Goal: Task Accomplishment & Management: Manage account settings

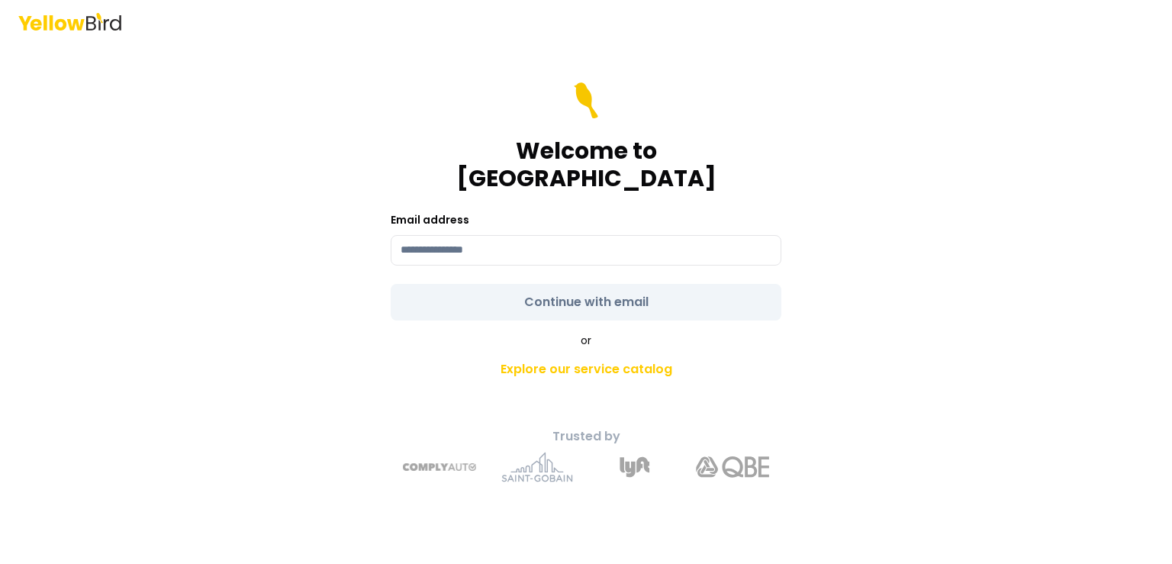
click at [63, 47] on div "Welcome to YellowBird Email address Continue with email or Explore our service …" at bounding box center [586, 282] width 1172 height 564
click at [90, 27] on icon at bounding box center [69, 22] width 103 height 18
click at [67, 15] on icon at bounding box center [69, 22] width 103 height 18
click at [318, 408] on div "Welcome to YellowBird Email address Continue with email or Explore our service …" at bounding box center [586, 304] width 562 height 382
click at [481, 256] on form "Welcome to YellowBird Email address Continue with email" at bounding box center [586, 201] width 391 height 238
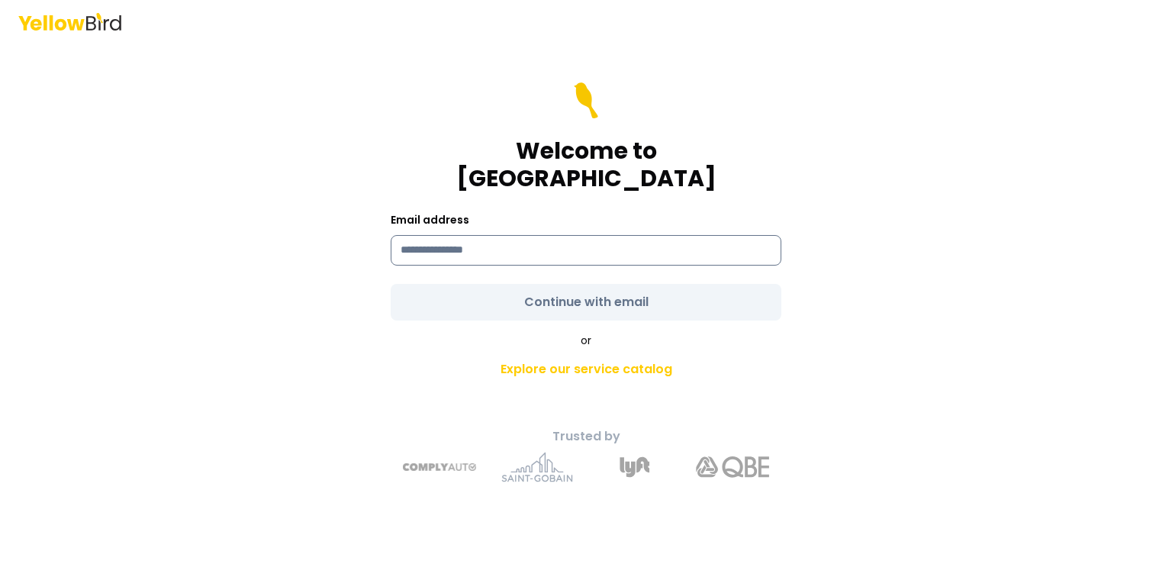
click at [478, 236] on input at bounding box center [586, 250] width 391 height 31
type input "**********"
click at [458, 249] on input "**********" at bounding box center [586, 250] width 391 height 31
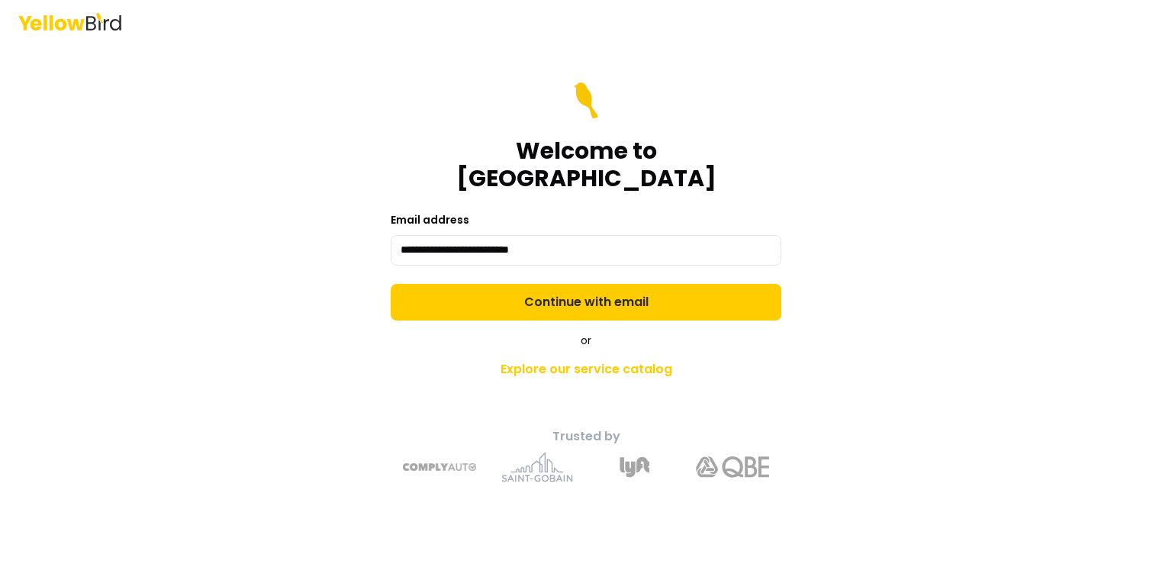
click at [327, 333] on div "or Explore our service catalog" at bounding box center [586, 359] width 537 height 52
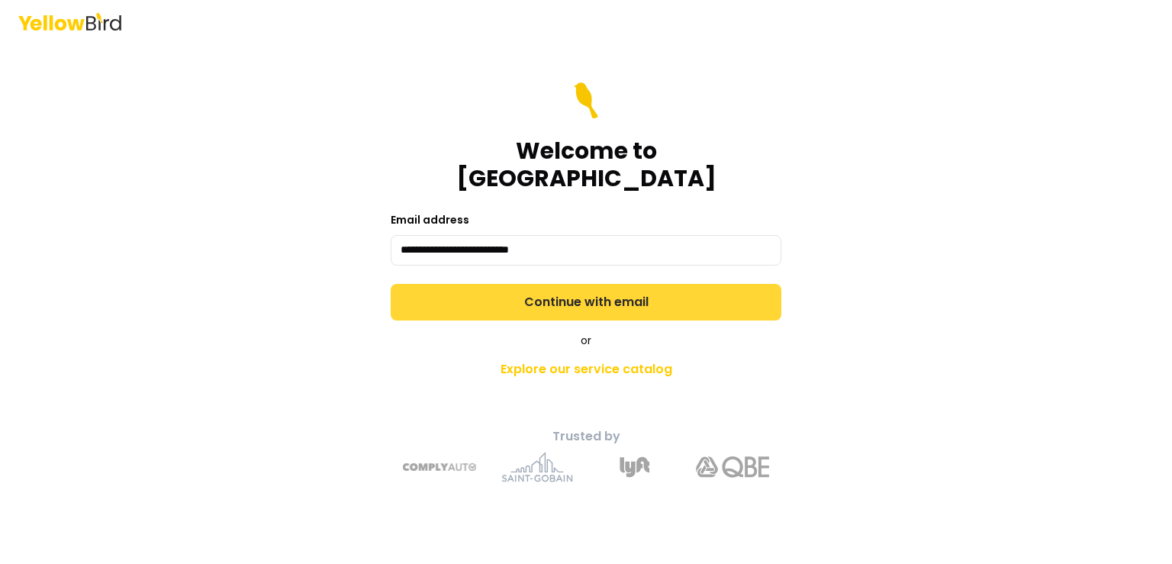
click at [453, 284] on button "Continue with email" at bounding box center [586, 302] width 391 height 37
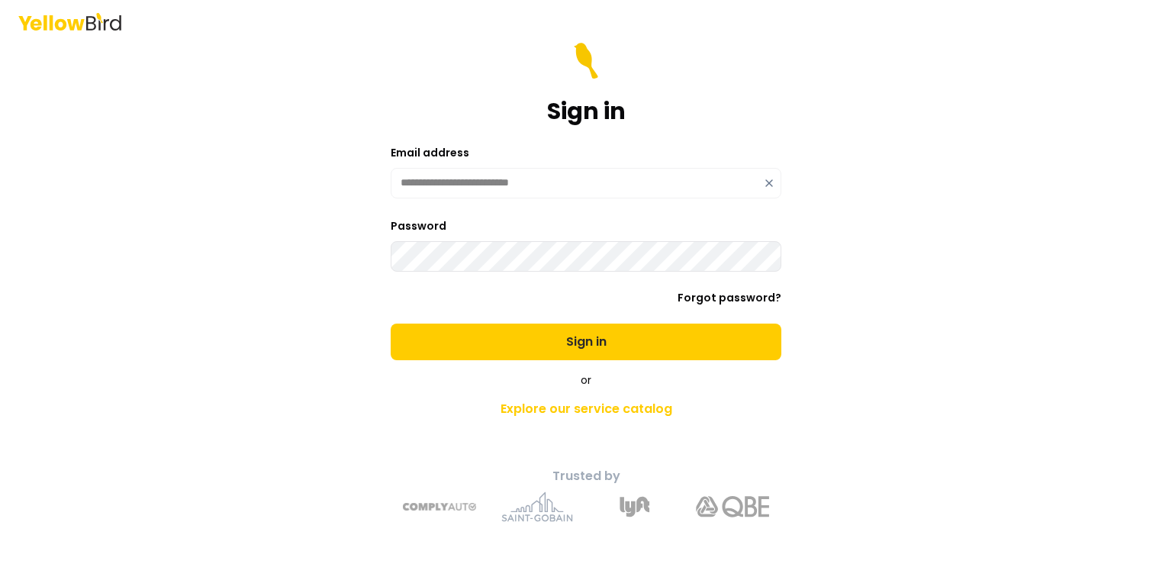
click at [482, 313] on form "**********" at bounding box center [586, 202] width 391 height 318
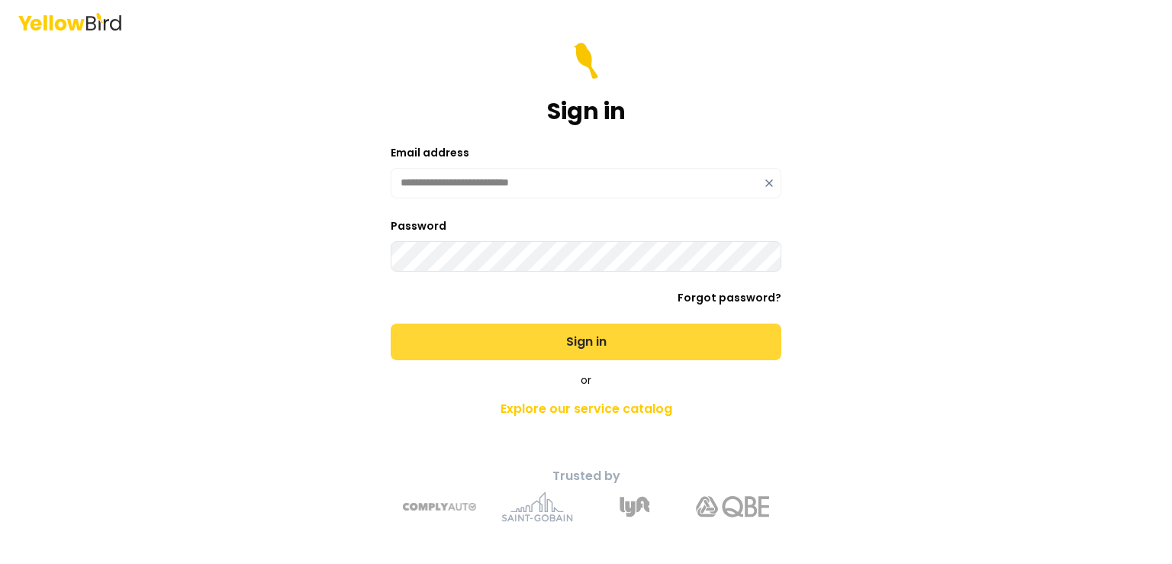
click at [474, 329] on button "Sign in" at bounding box center [586, 342] width 391 height 37
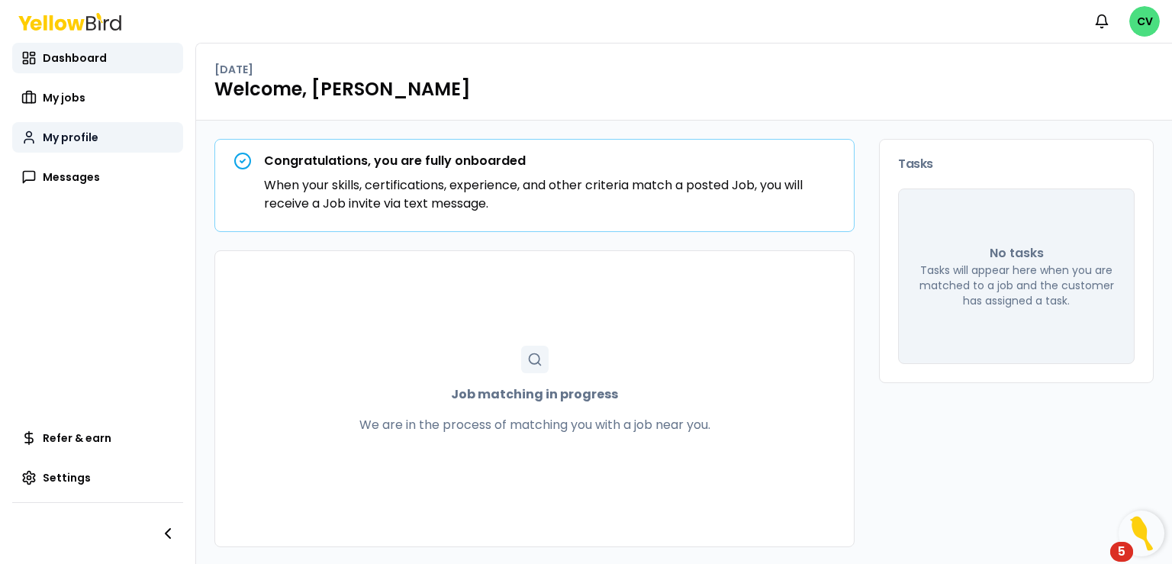
click at [98, 144] on link "My profile" at bounding box center [97, 137] width 171 height 31
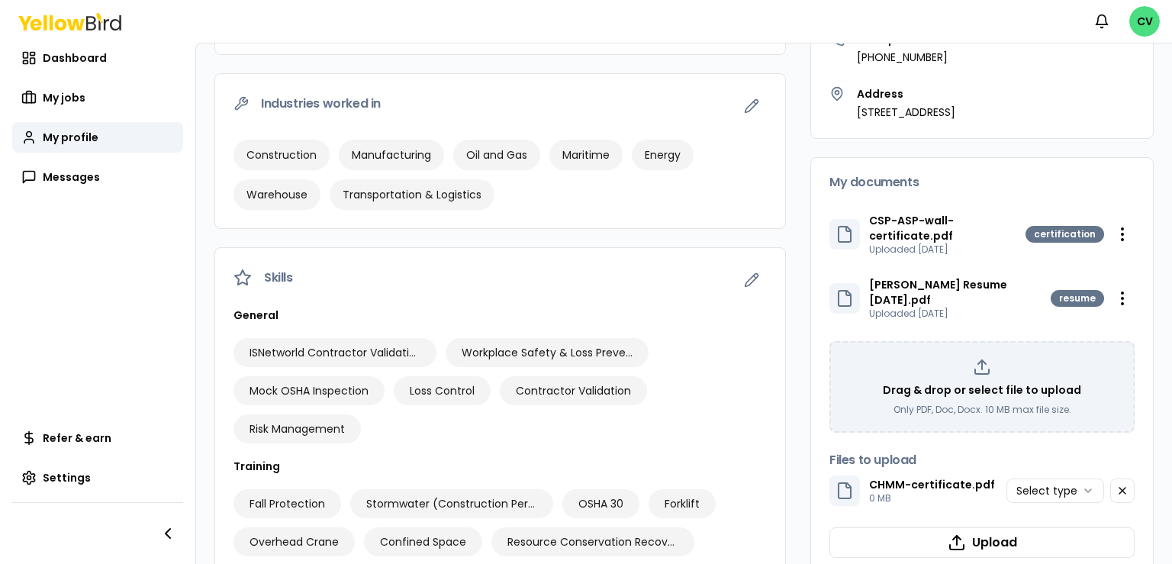
scroll to position [264, 0]
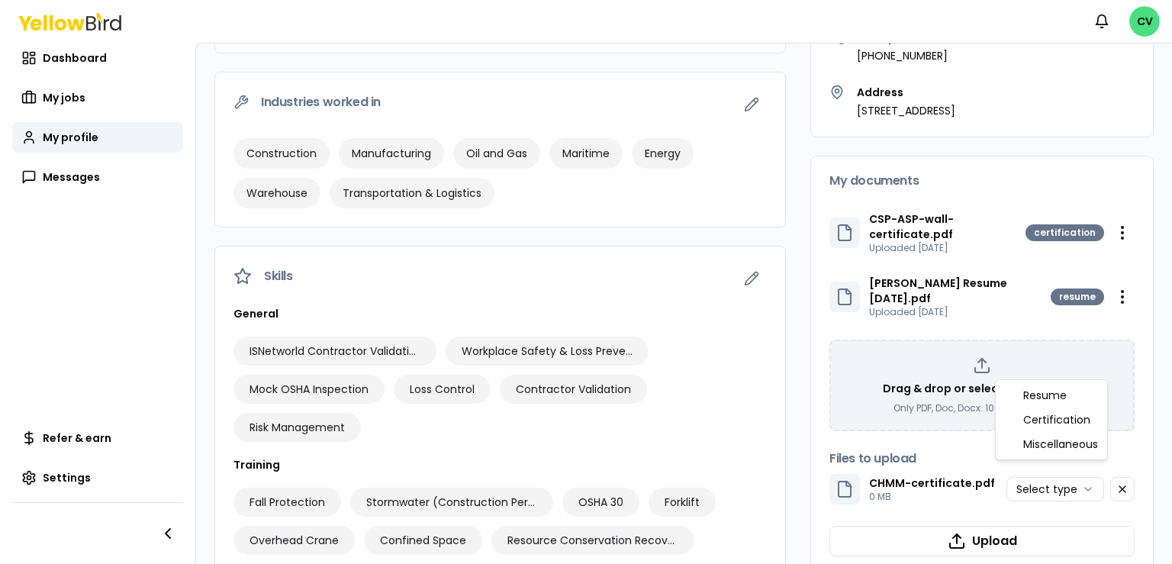
click at [1070, 476] on html "Notifications CV Dashboard My jobs My profile Messages Refer & earn Settings CV…" at bounding box center [586, 282] width 1172 height 564
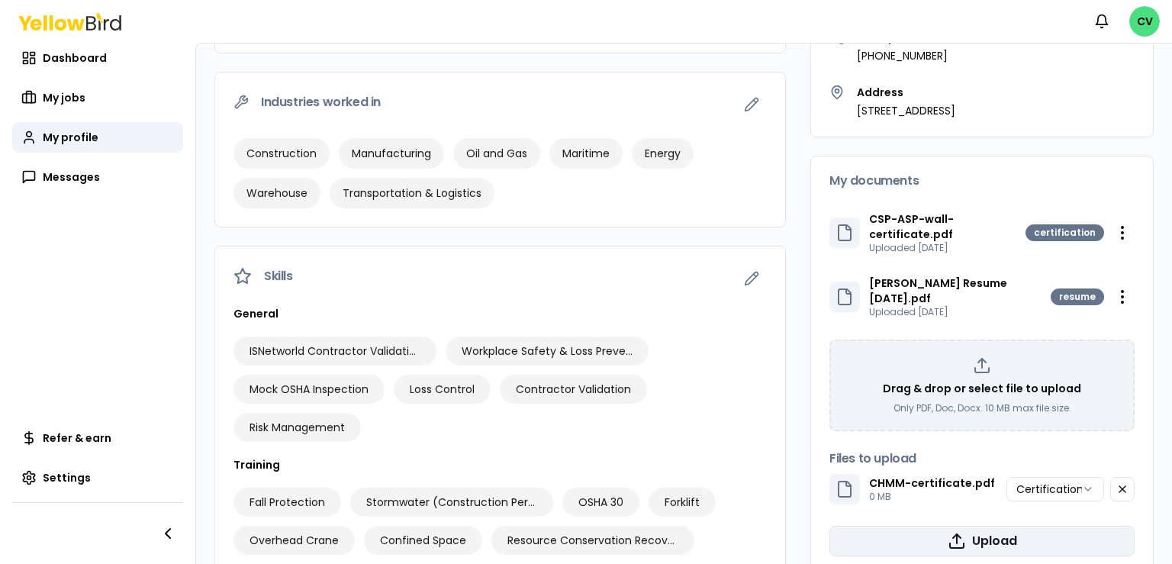
click at [1011, 526] on button "Upload" at bounding box center [982, 541] width 305 height 31
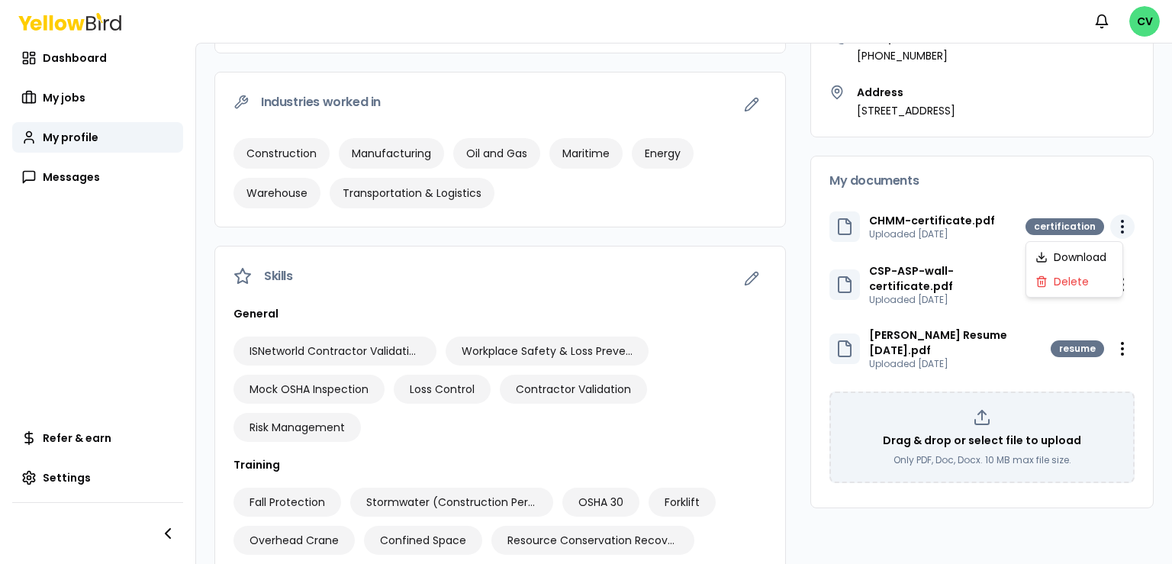
click at [1112, 228] on html "Notifications CV Dashboard My jobs My profile Messages Refer & earn Settings CV…" at bounding box center [586, 282] width 1172 height 564
click at [73, 82] on link "My jobs" at bounding box center [97, 97] width 171 height 31
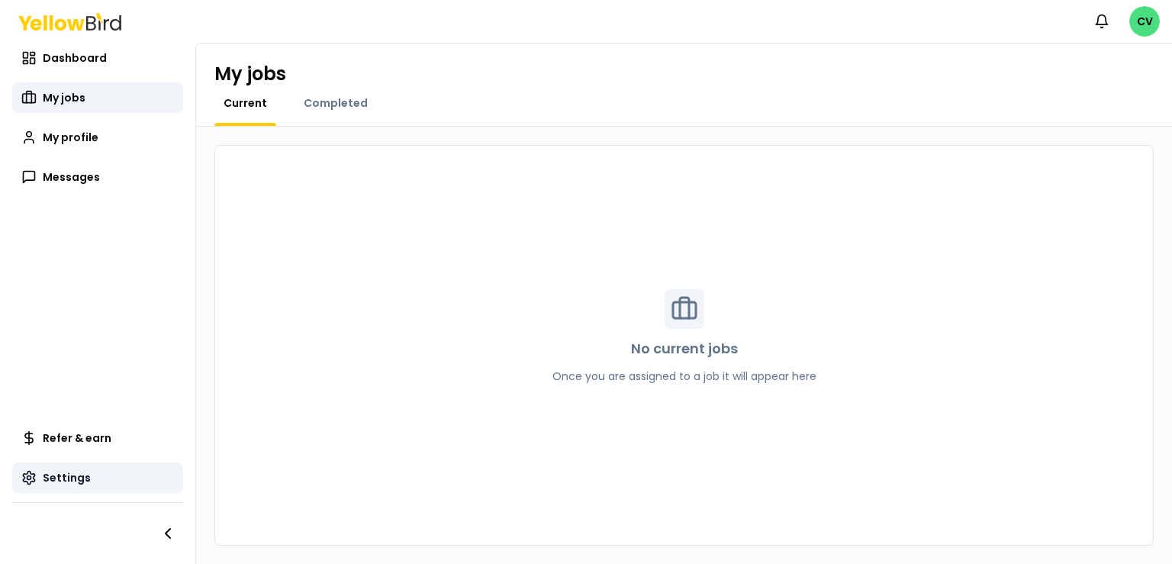
click at [52, 470] on span "Settings" at bounding box center [67, 477] width 48 height 15
